Goal: Task Accomplishment & Management: Use online tool/utility

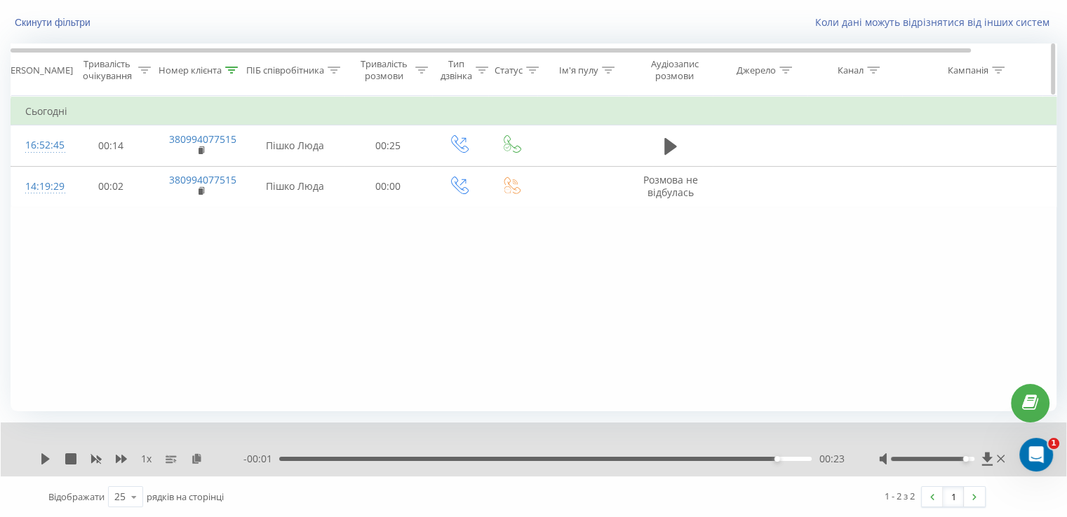
click at [239, 67] on div "Номер клієнта" at bounding box center [200, 71] width 91 height 12
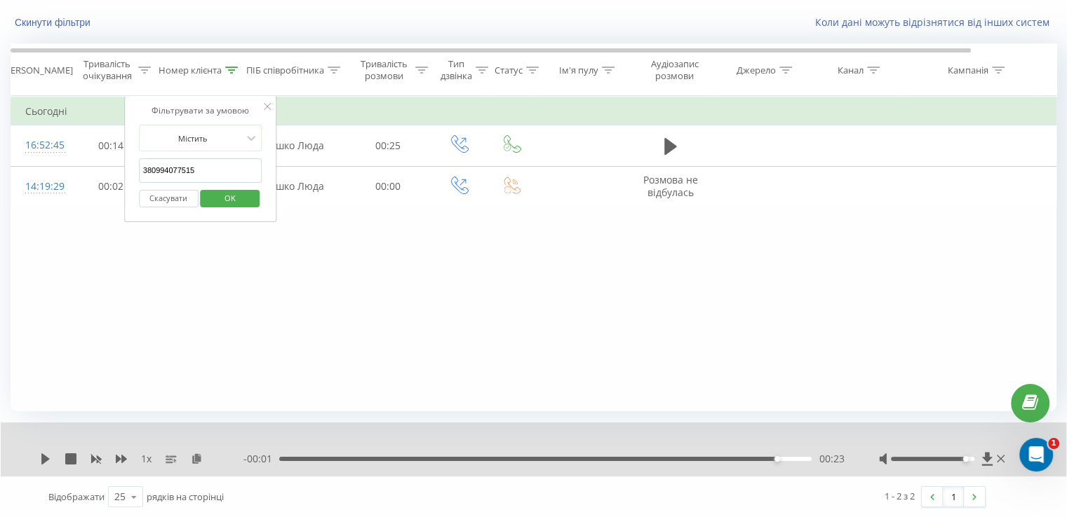
click at [213, 166] on input "380994077515" at bounding box center [200, 170] width 123 height 25
paste input "71792957"
type input "380971792957"
click at [236, 194] on span "OK" at bounding box center [229, 198] width 39 height 22
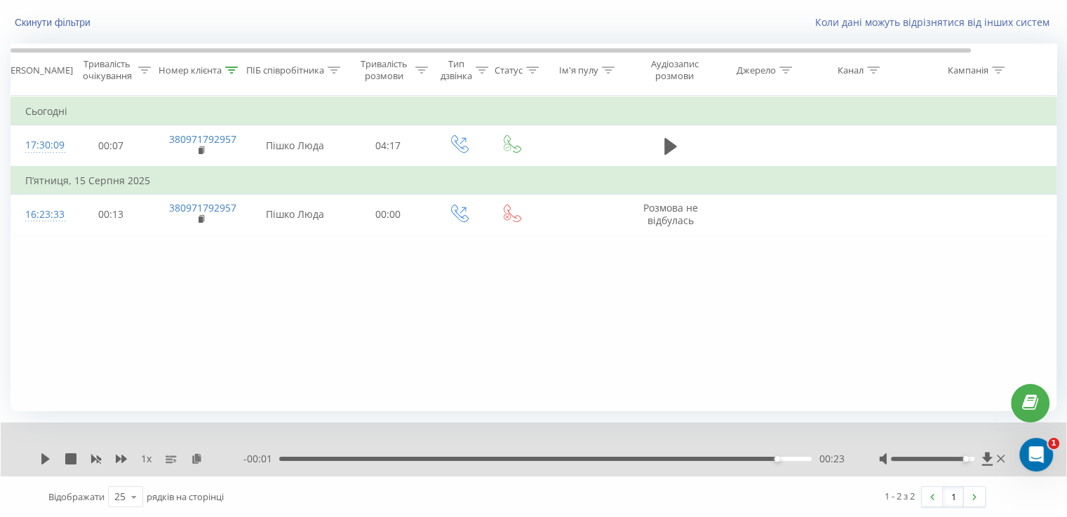
click at [670, 149] on icon at bounding box center [670, 146] width 13 height 17
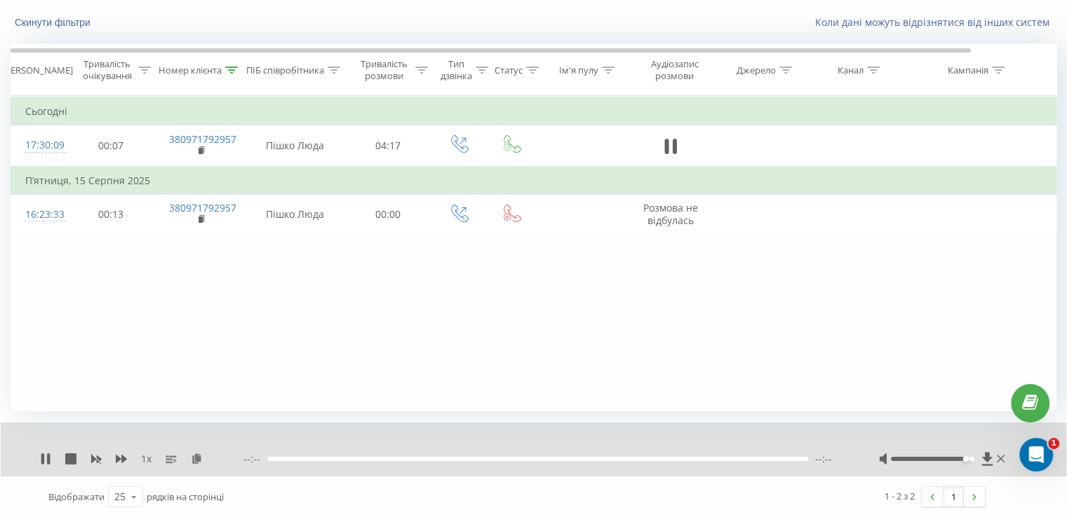
drag, startPoint x: 375, startPoint y: 456, endPoint x: 404, endPoint y: 460, distance: 29.0
click at [379, 457] on div at bounding box center [537, 459] width 541 height 4
click at [405, 460] on div at bounding box center [537, 459] width 541 height 4
click at [426, 460] on div "00:00" at bounding box center [545, 459] width 532 height 4
click at [387, 459] on div "00:52" at bounding box center [545, 459] width 532 height 4
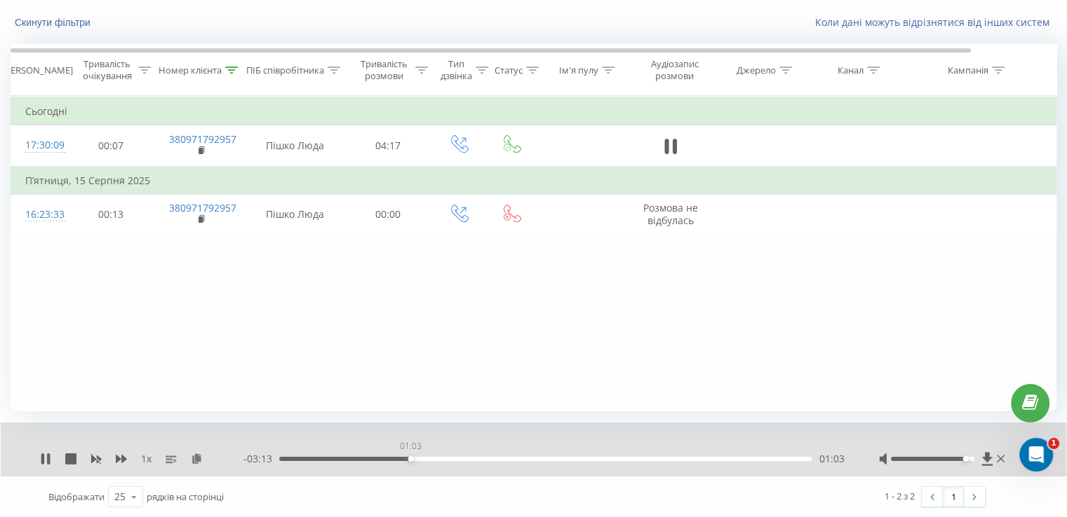
click at [410, 458] on div "01:03" at bounding box center [545, 459] width 532 height 4
click at [447, 458] on div "01:03" at bounding box center [545, 459] width 532 height 4
click at [484, 457] on div "01:23" at bounding box center [545, 459] width 532 height 4
click at [508, 459] on div "01:39" at bounding box center [545, 459] width 532 height 4
click at [539, 460] on div "01:50" at bounding box center [545, 459] width 532 height 4
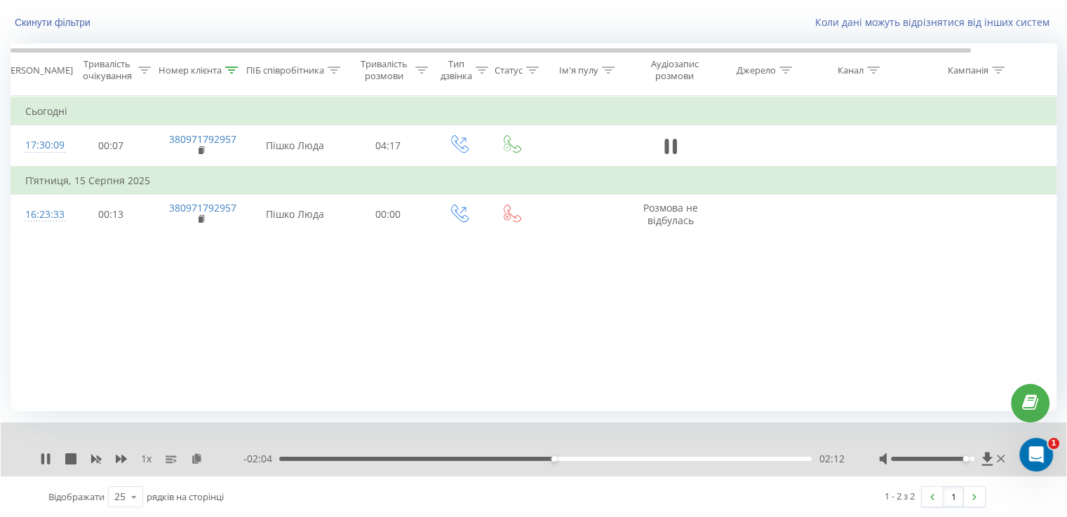
click at [406, 461] on div "02:12" at bounding box center [545, 459] width 532 height 4
click at [428, 459] on div "01:12" at bounding box center [545, 459] width 532 height 4
click at [346, 458] on div "01:13" at bounding box center [545, 459] width 532 height 4
drag, startPoint x: 359, startPoint y: 457, endPoint x: 378, endPoint y: 457, distance: 18.9
click at [359, 457] on div "00:33" at bounding box center [545, 459] width 532 height 4
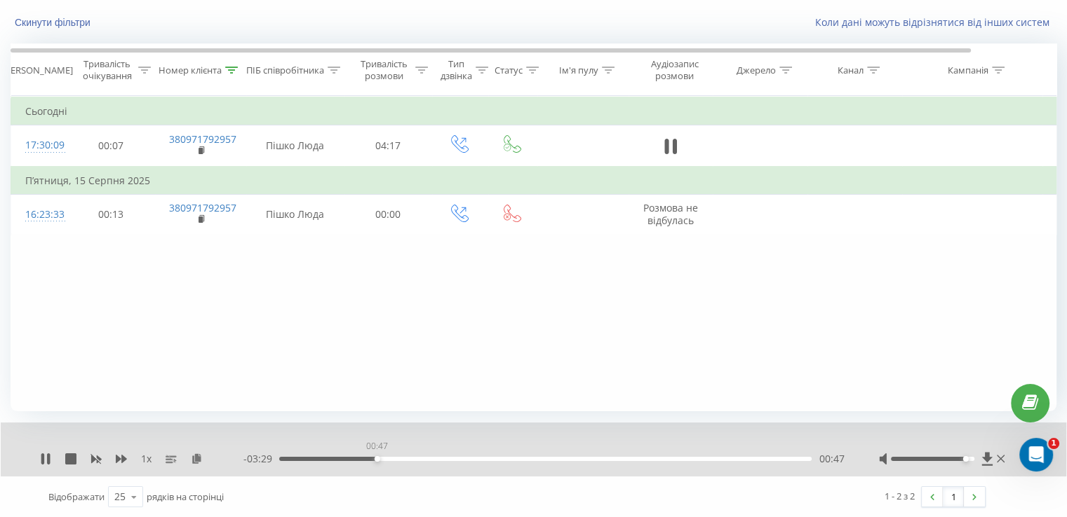
click at [377, 458] on div "00:47" at bounding box center [545, 459] width 532 height 4
click at [392, 458] on div "00:47" at bounding box center [545, 459] width 532 height 4
click at [381, 458] on div "00:55" at bounding box center [545, 459] width 532 height 4
click at [46, 459] on icon at bounding box center [45, 459] width 11 height 11
